Goal: Information Seeking & Learning: Check status

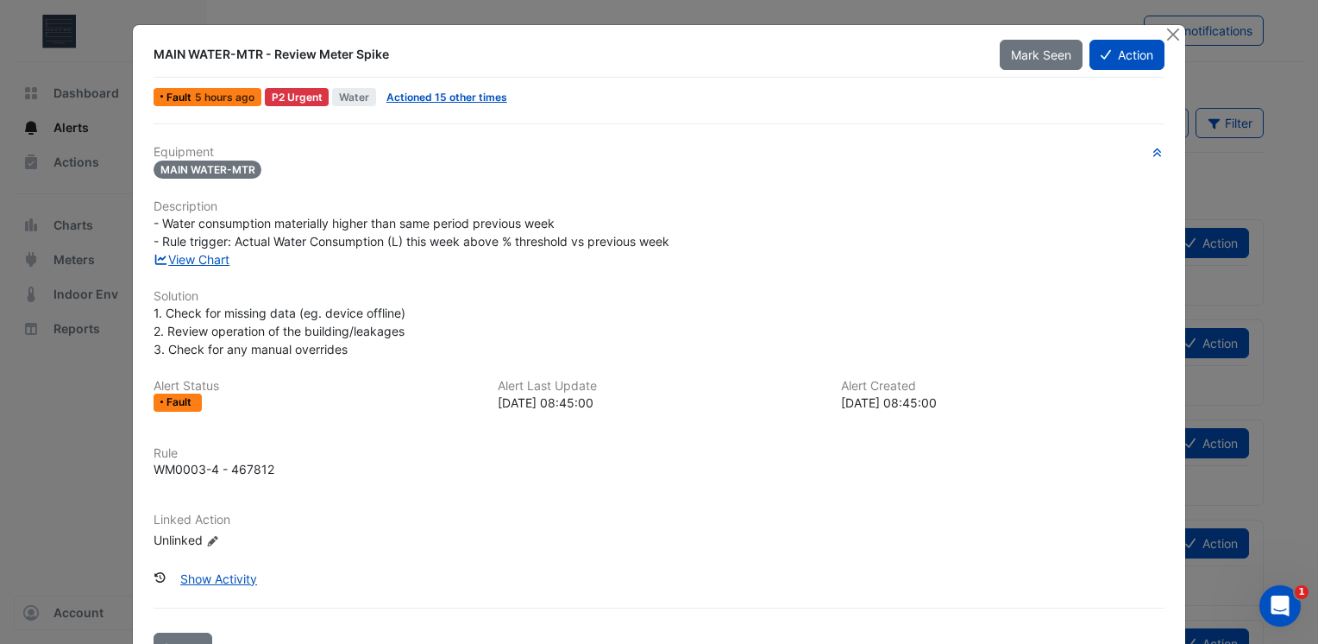
scroll to position [54, 0]
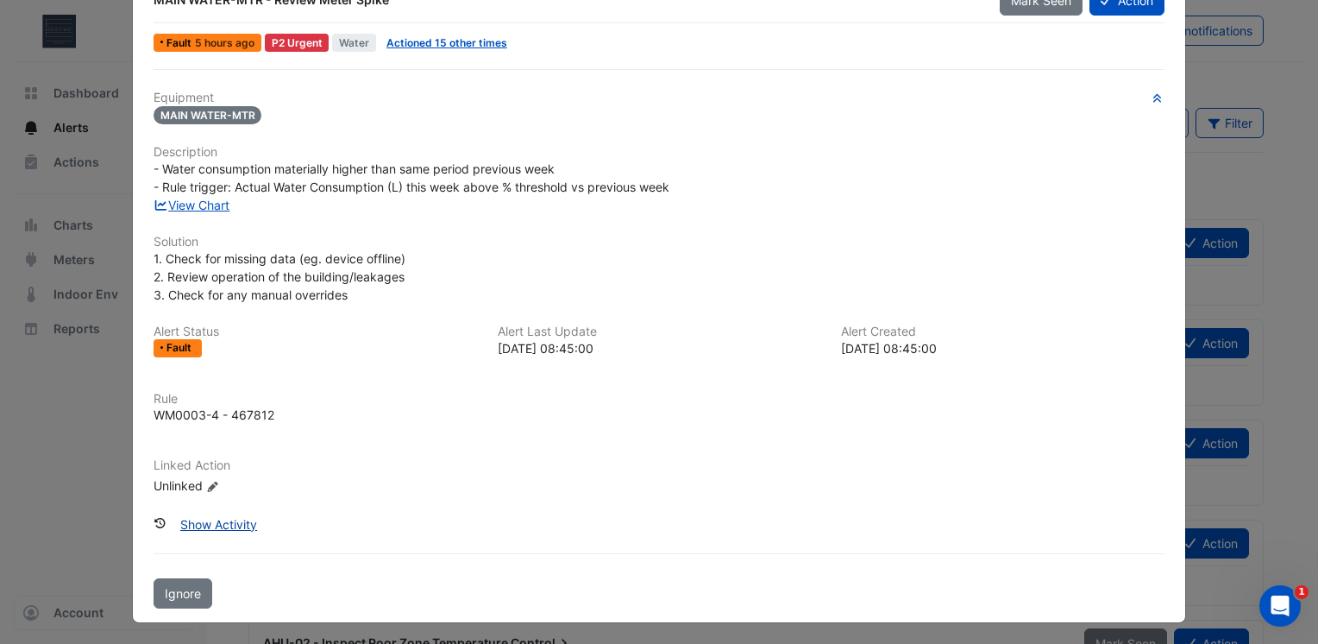
click at [225, 520] on button "Show Activity" at bounding box center [218, 524] width 99 height 30
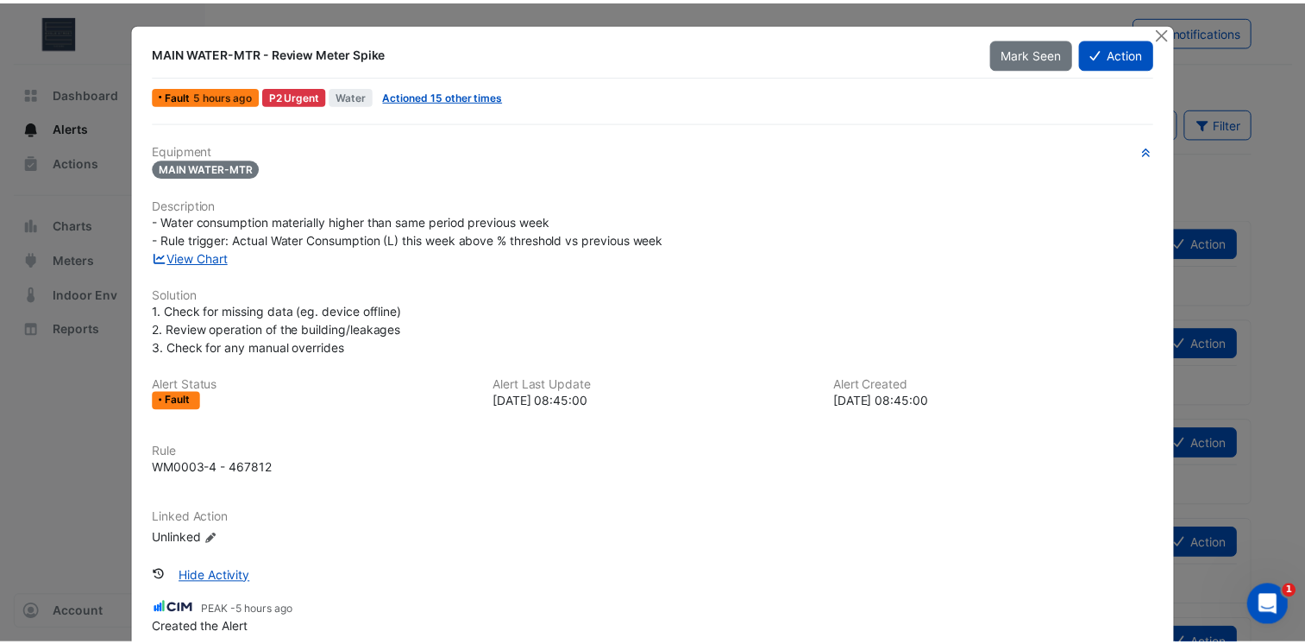
scroll to position [0, 0]
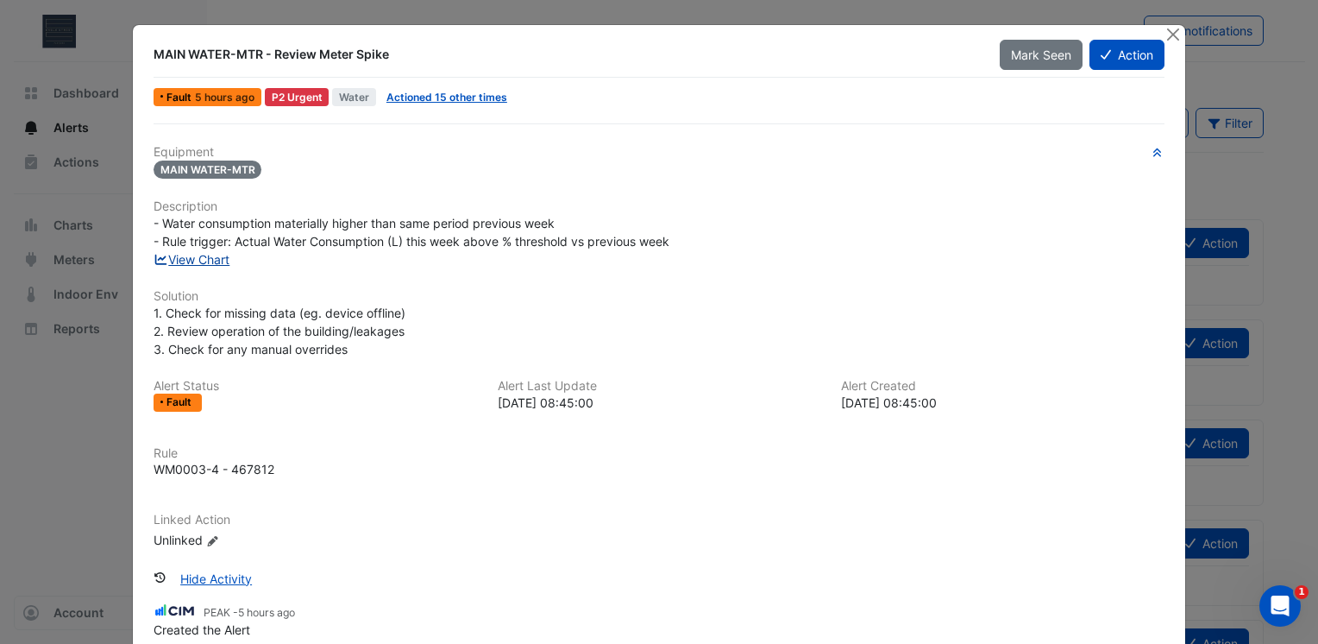
click at [210, 260] on link "View Chart" at bounding box center [192, 259] width 77 height 15
click at [1164, 33] on button "Close" at bounding box center [1173, 34] width 18 height 18
